Goal: Task Accomplishment & Management: Use online tool/utility

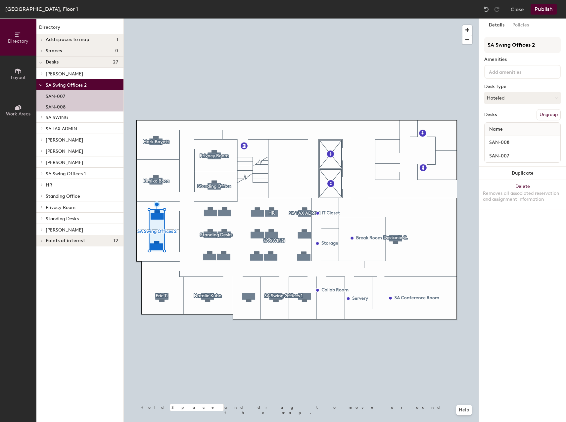
click at [550, 112] on button "Ungroup" at bounding box center [549, 114] width 24 height 11
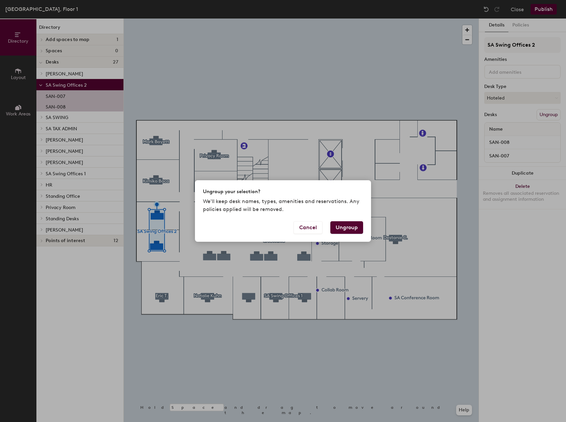
click at [342, 230] on button "Ungroup" at bounding box center [346, 227] width 33 height 13
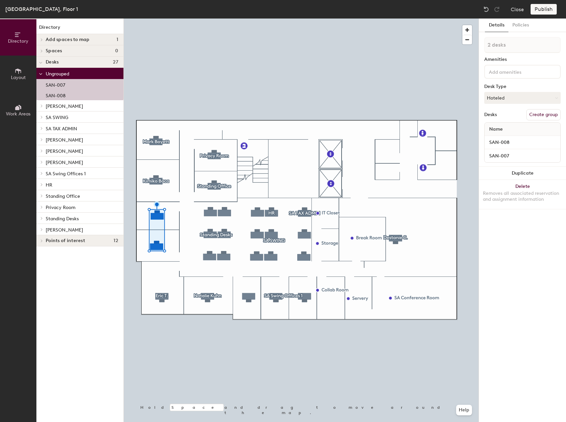
type input "1 desk"
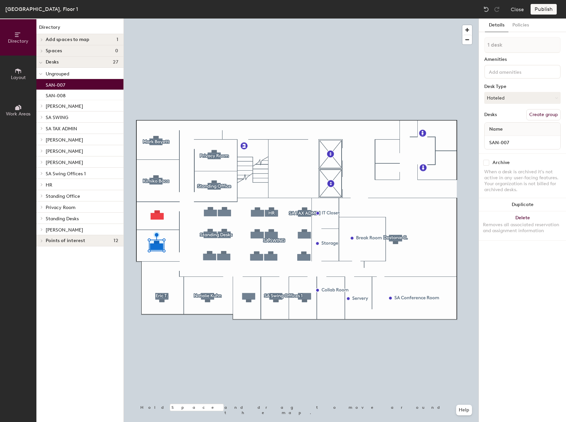
click at [541, 114] on button "Create group" at bounding box center [543, 114] width 34 height 11
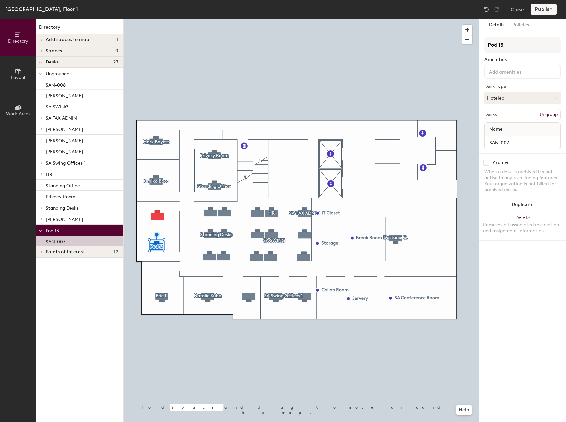
click at [441, 47] on div "Directory Layout Work Areas Directory Add spaces to map 1 SA Collaboration Room…" at bounding box center [283, 221] width 566 height 404
type input "[PERSON_NAME]"
click at [519, 98] on button "Hoteled" at bounding box center [522, 98] width 76 height 12
click at [512, 116] on div "Assigned" at bounding box center [518, 119] width 66 height 10
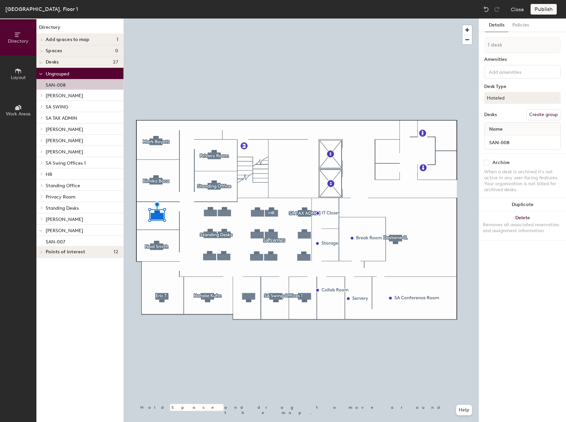
drag, startPoint x: 553, startPoint y: 115, endPoint x: 551, endPoint y: 109, distance: 6.3
click at [553, 115] on button "Create group" at bounding box center [543, 114] width 34 height 11
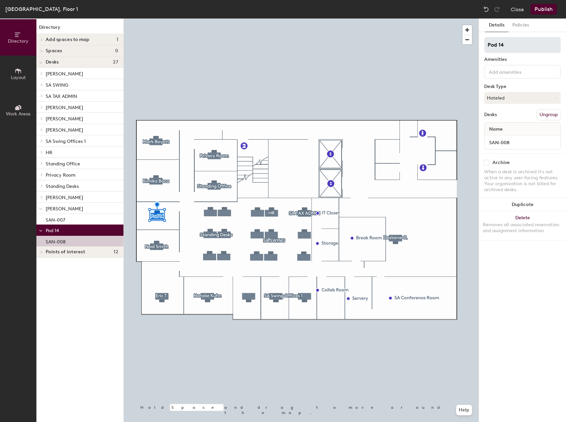
click at [430, 44] on div "Directory Layout Work Areas Directory Add spaces to map 1 SA Collaboration Room…" at bounding box center [283, 221] width 566 height 404
type input "[PERSON_NAME]"
click at [512, 100] on button "Hoteled" at bounding box center [522, 98] width 76 height 12
click at [511, 120] on div "Assigned" at bounding box center [518, 119] width 66 height 10
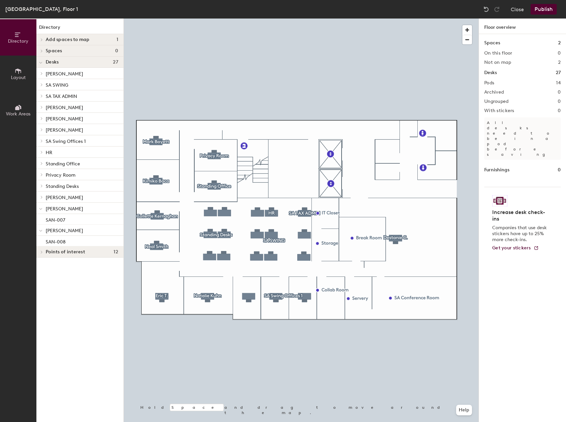
click at [551, 13] on button "Publish" at bounding box center [544, 9] width 26 height 11
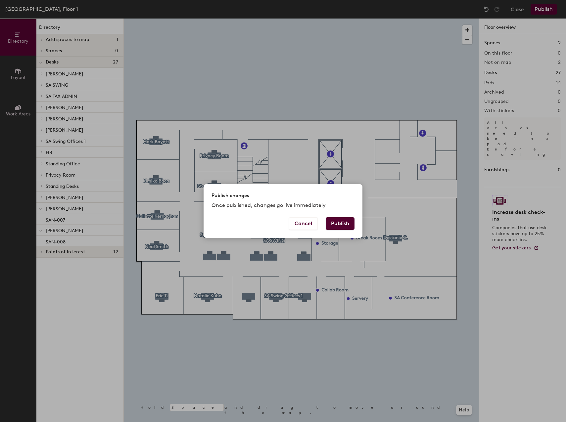
click at [341, 218] on button "Publish" at bounding box center [340, 224] width 29 height 13
